Goal: Task Accomplishment & Management: Use online tool/utility

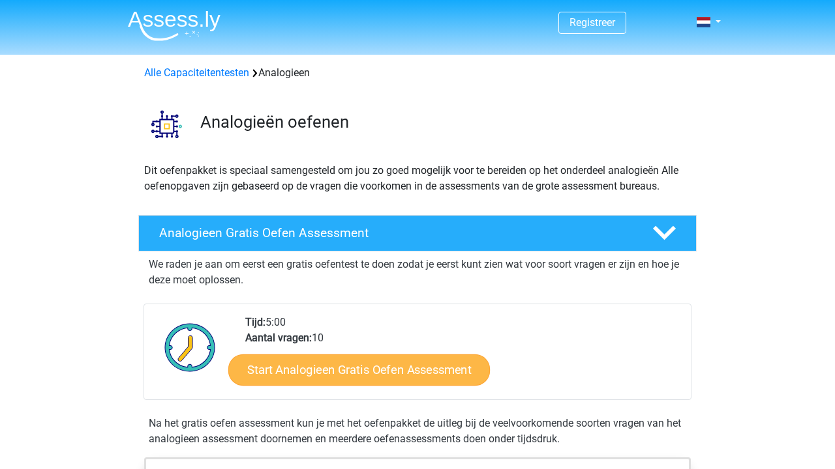
click at [316, 370] on link "Start Analogieen Gratis Oefen Assessment" at bounding box center [358, 369] width 261 height 31
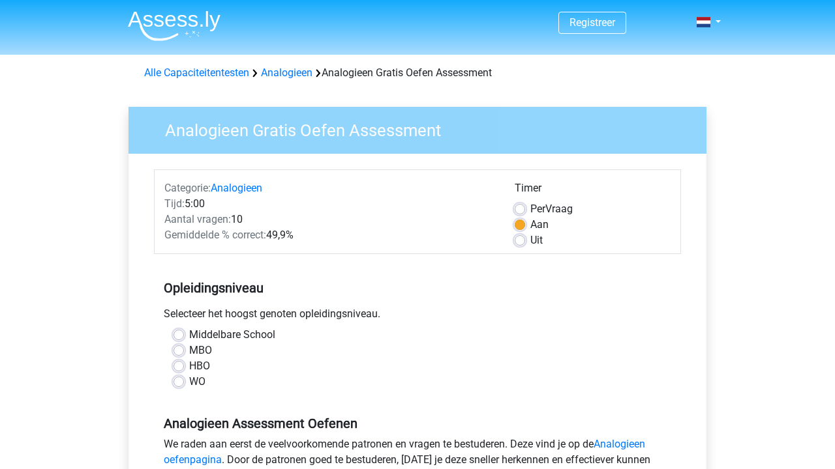
click at [189, 354] on label "MBO" at bounding box center [200, 351] width 23 height 16
click at [182, 354] on input "MBO" at bounding box center [178, 349] width 10 height 13
radio input "true"
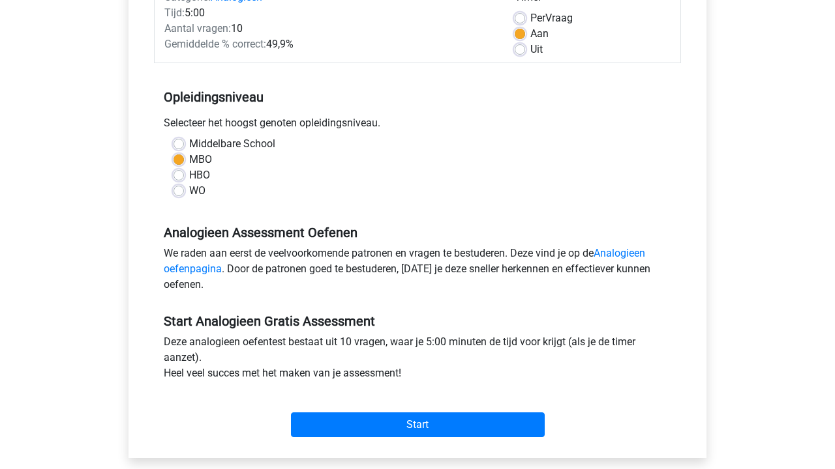
scroll to position [187, 0]
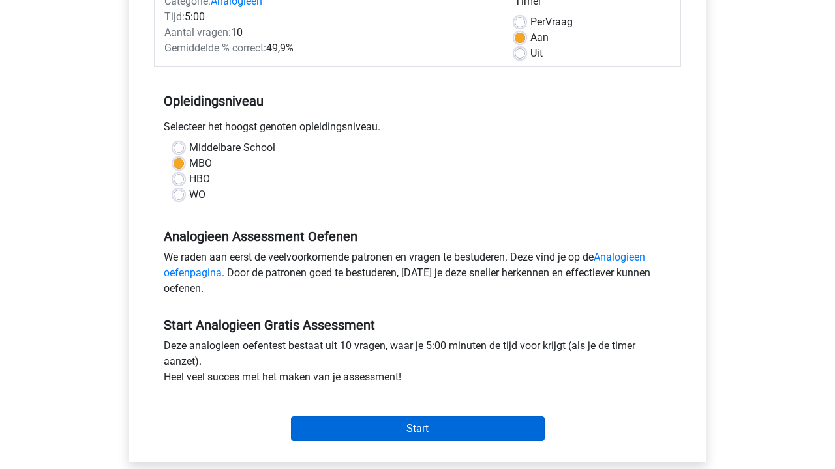
click at [366, 438] on input "Start" at bounding box center [418, 429] width 254 height 25
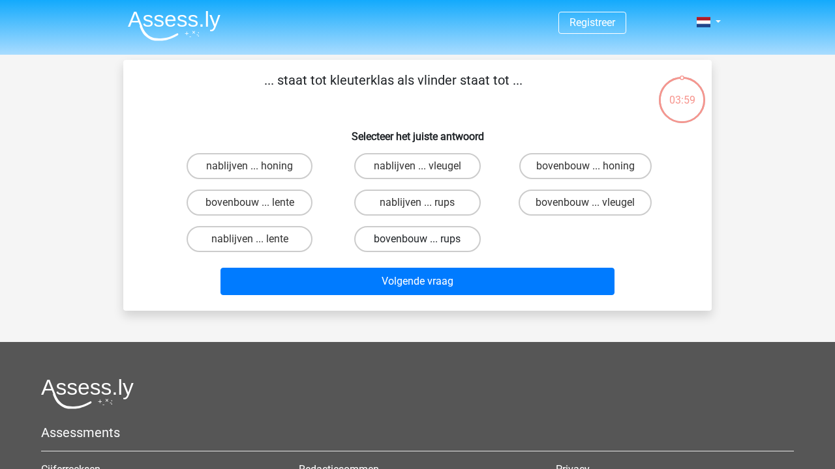
click at [443, 243] on label "bovenbouw ... rups" at bounding box center [417, 239] width 126 height 26
click at [426, 243] on input "bovenbouw ... rups" at bounding box center [421, 243] width 8 height 8
radio input "true"
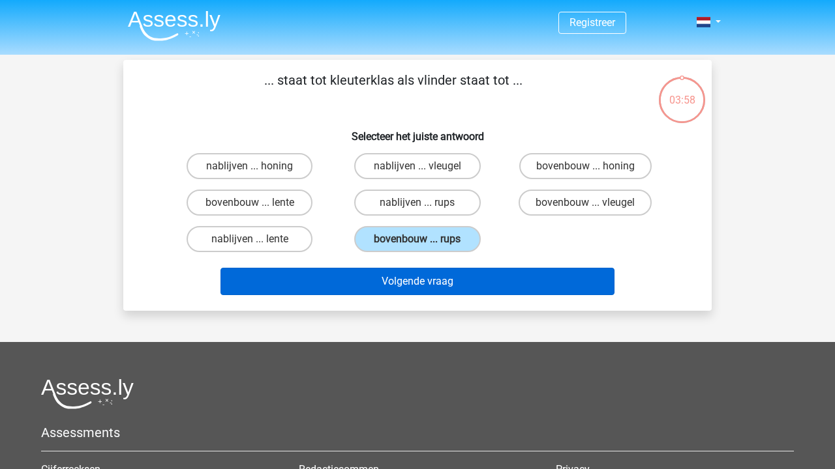
click at [441, 278] on button "Volgende vraag" at bounding box center [417, 281] width 394 height 27
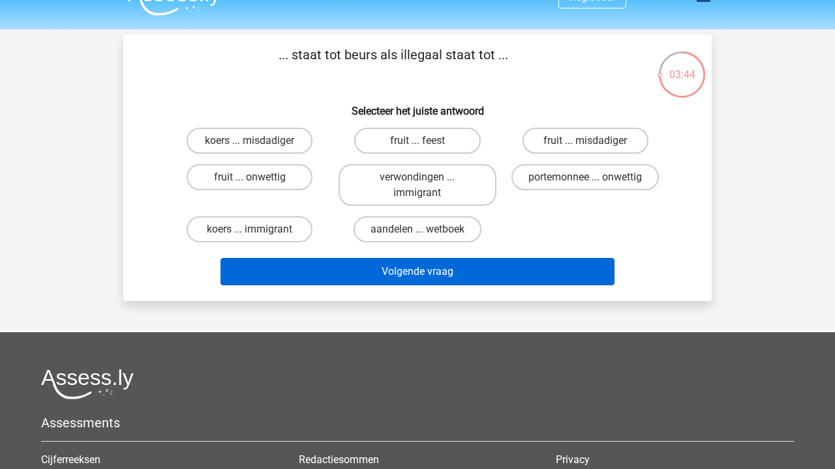
scroll to position [27, 0]
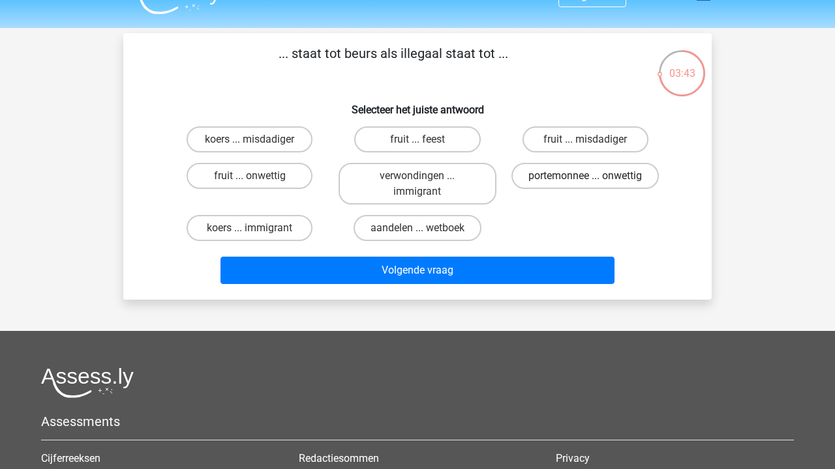
click at [558, 179] on label "portemonnee ... onwettig" at bounding box center [584, 176] width 147 height 26
click at [585, 179] on input "portemonnee ... onwettig" at bounding box center [589, 180] width 8 height 8
radio input "true"
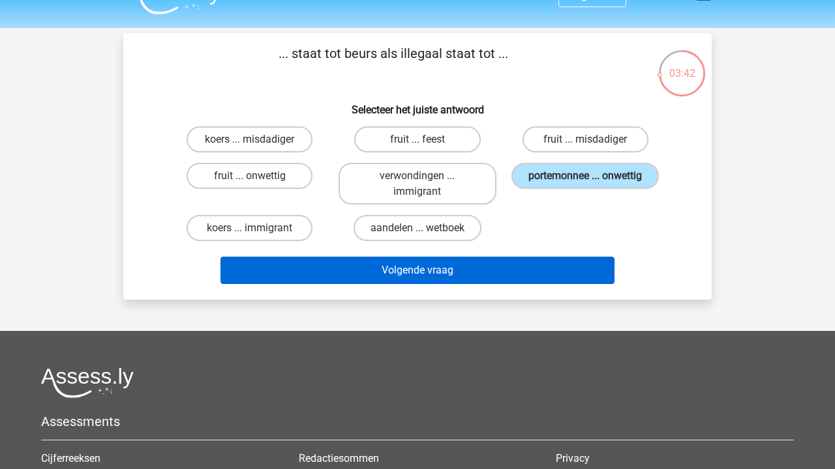
click at [536, 278] on button "Volgende vraag" at bounding box center [417, 270] width 394 height 27
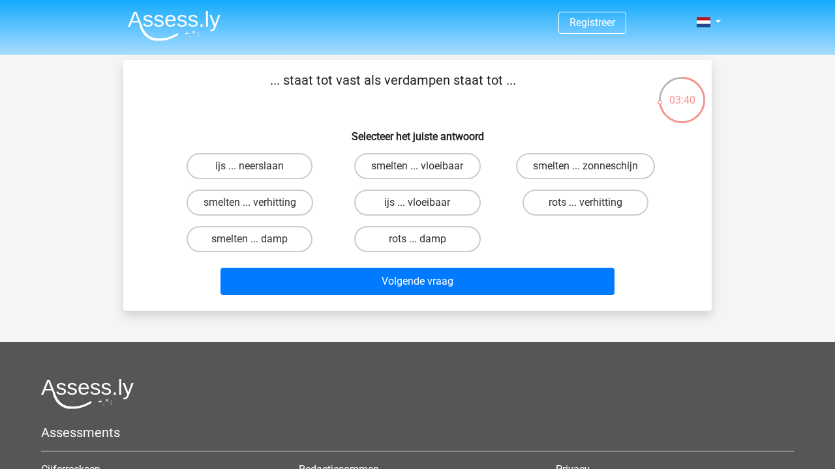
scroll to position [0, 0]
click at [251, 203] on input "smelten ... verhitting" at bounding box center [254, 207] width 8 height 8
radio input "true"
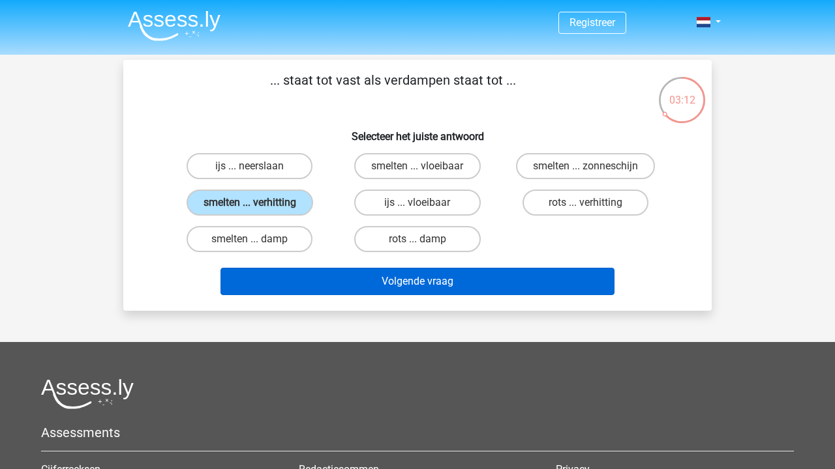
click at [334, 277] on button "Volgende vraag" at bounding box center [417, 281] width 394 height 27
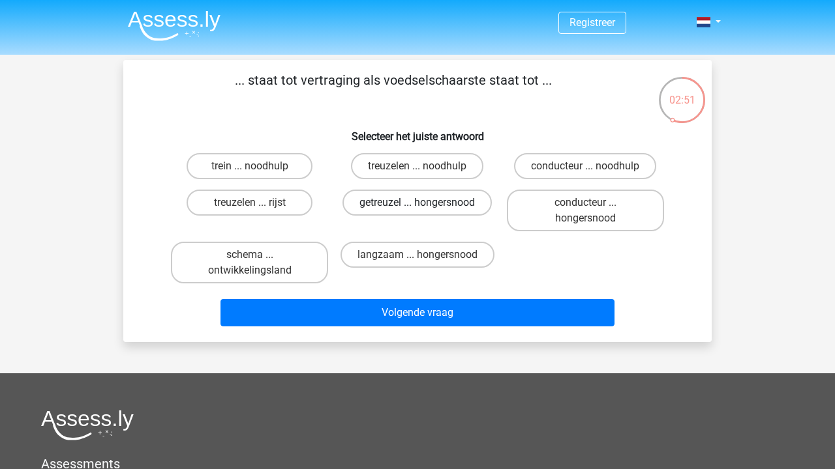
click at [378, 207] on label "getreuzel ... hongersnood" at bounding box center [416, 203] width 149 height 26
click at [417, 207] on input "getreuzel ... hongersnood" at bounding box center [421, 207] width 8 height 8
radio input "true"
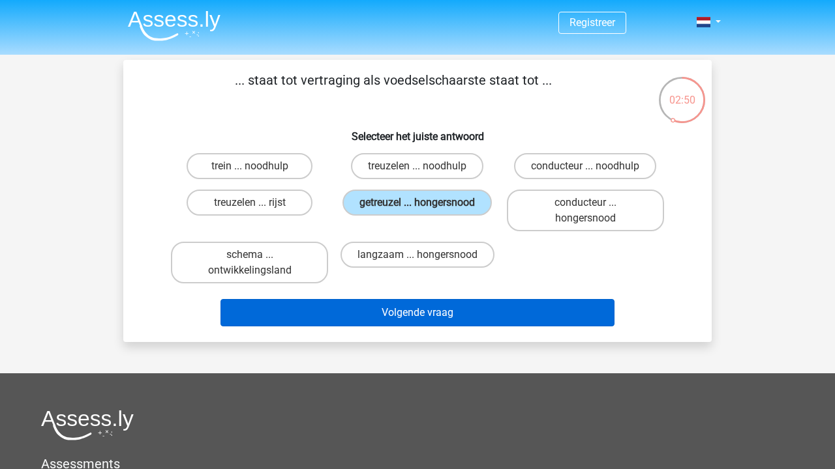
click at [359, 307] on button "Volgende vraag" at bounding box center [417, 312] width 394 height 27
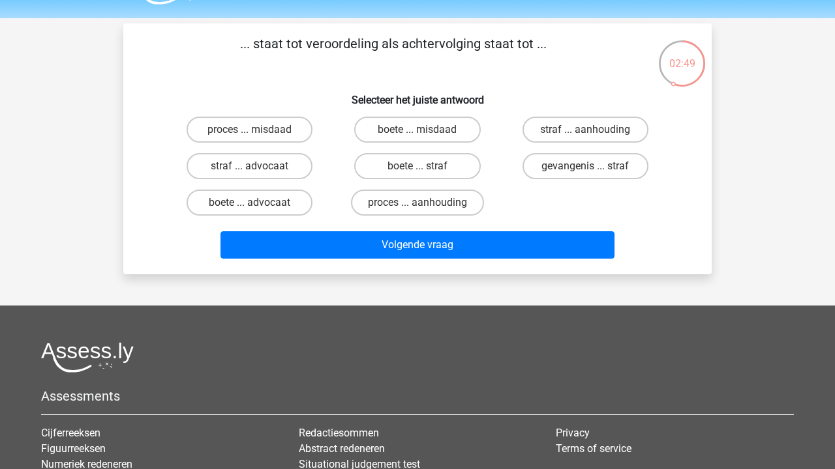
scroll to position [5, 0]
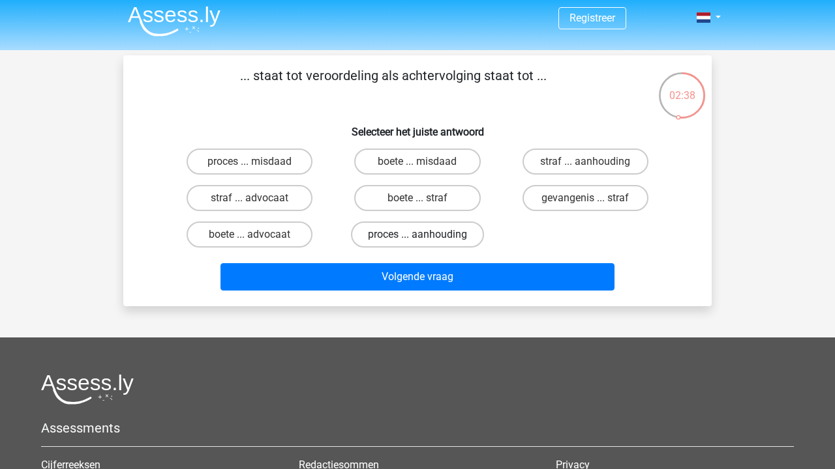
click at [403, 232] on label "proces ... aanhouding" at bounding box center [417, 235] width 133 height 26
click at [417, 235] on input "proces ... aanhouding" at bounding box center [421, 239] width 8 height 8
radio input "true"
click at [552, 160] on label "straf ... aanhouding" at bounding box center [585, 162] width 126 height 26
click at [585, 162] on input "straf ... aanhouding" at bounding box center [589, 166] width 8 height 8
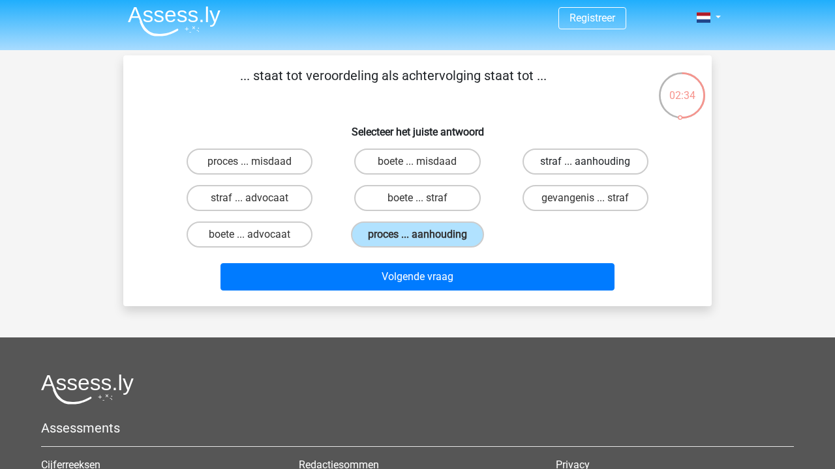
radio input "true"
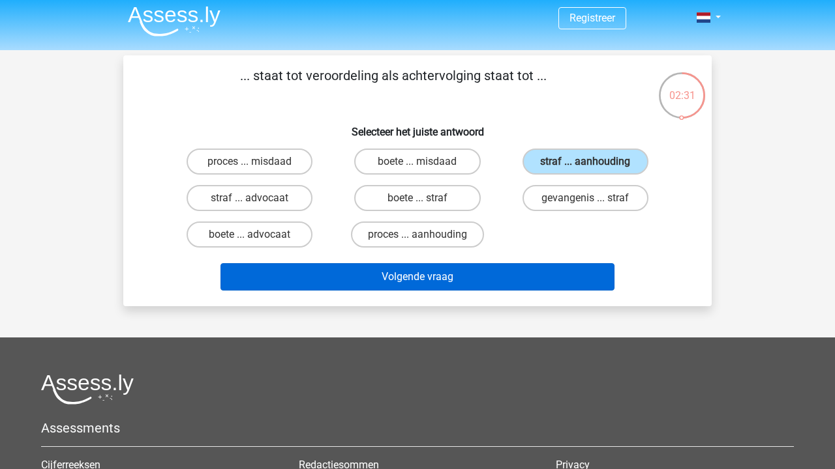
click at [434, 276] on button "Volgende vraag" at bounding box center [417, 276] width 394 height 27
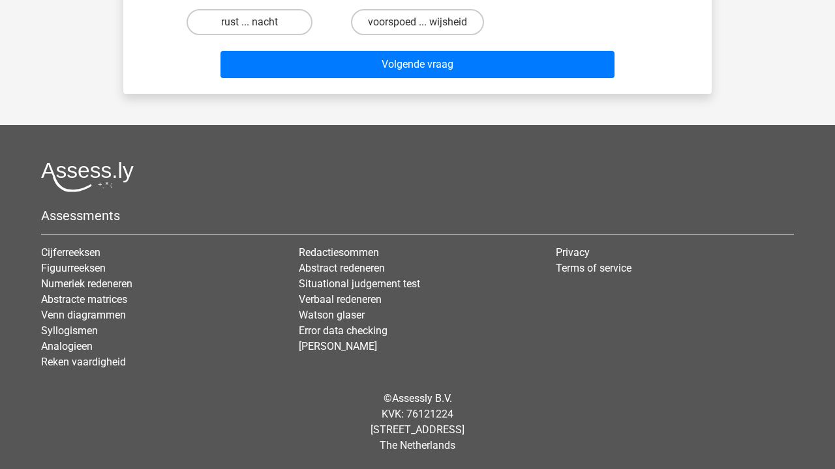
scroll to position [217, 0]
